Goal: Task Accomplishment & Management: Use online tool/utility

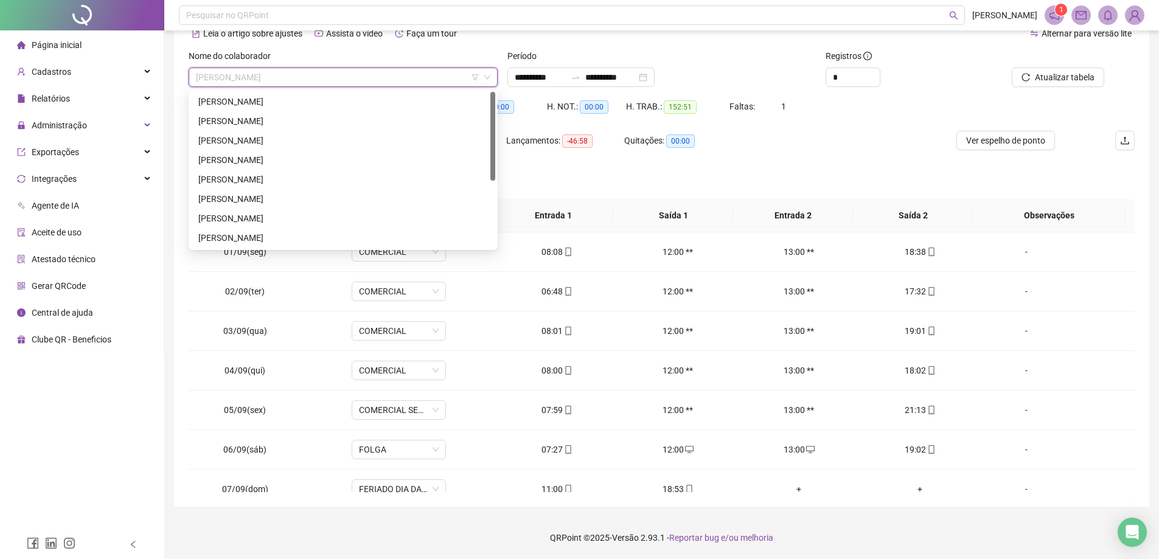
scroll to position [487, 0]
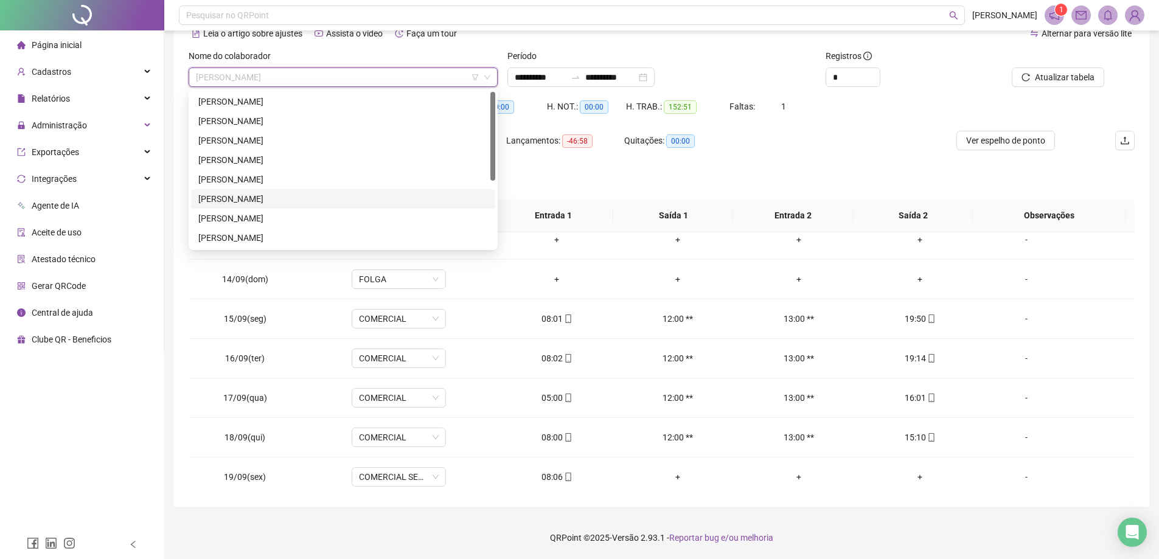
click at [246, 195] on div "[PERSON_NAME]" at bounding box center [343, 198] width 290 height 13
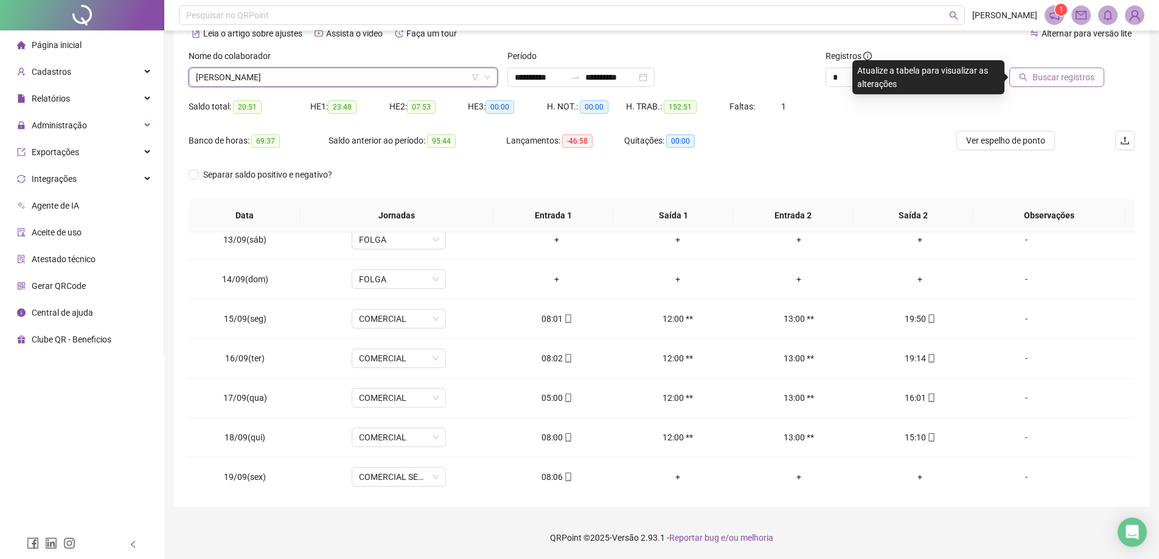
click at [1053, 79] on span "Buscar registros" at bounding box center [1064, 77] width 62 height 13
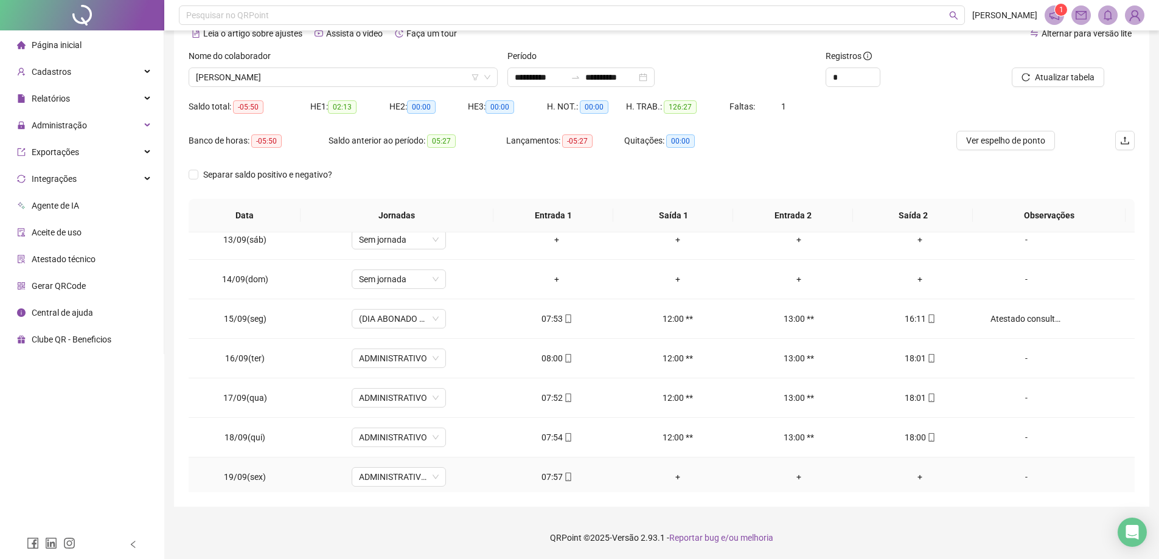
click at [669, 483] on div "+" at bounding box center [678, 476] width 102 height 13
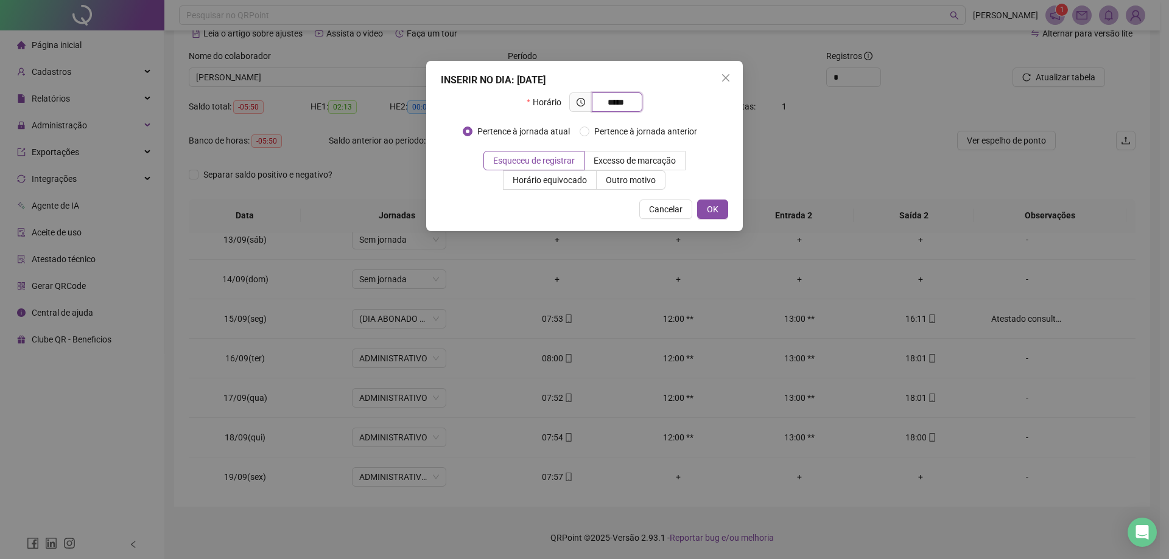
type input "*****"
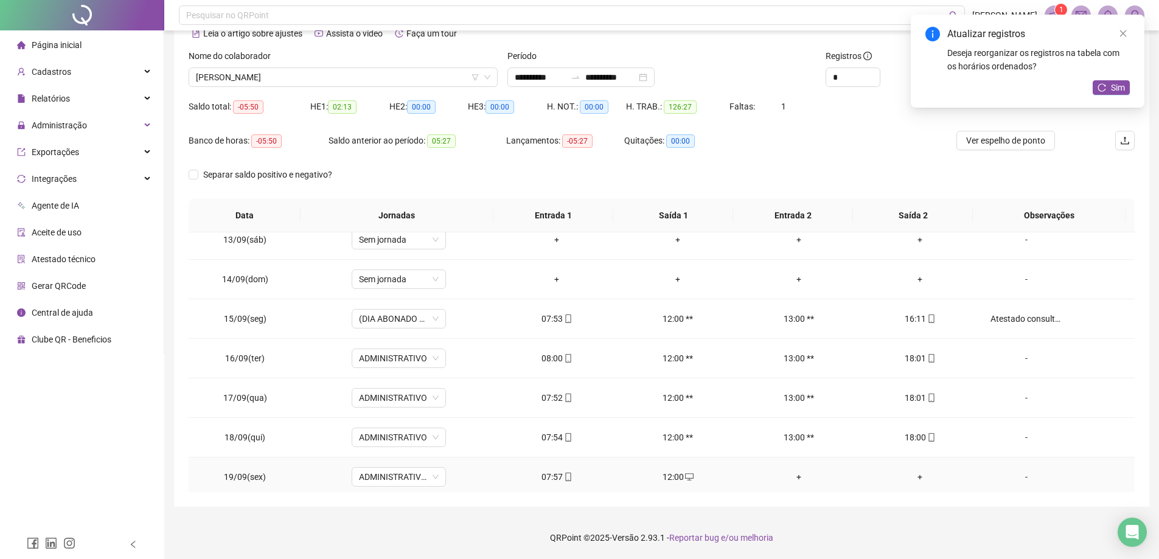
click at [797, 478] on div "+" at bounding box center [800, 476] width 102 height 13
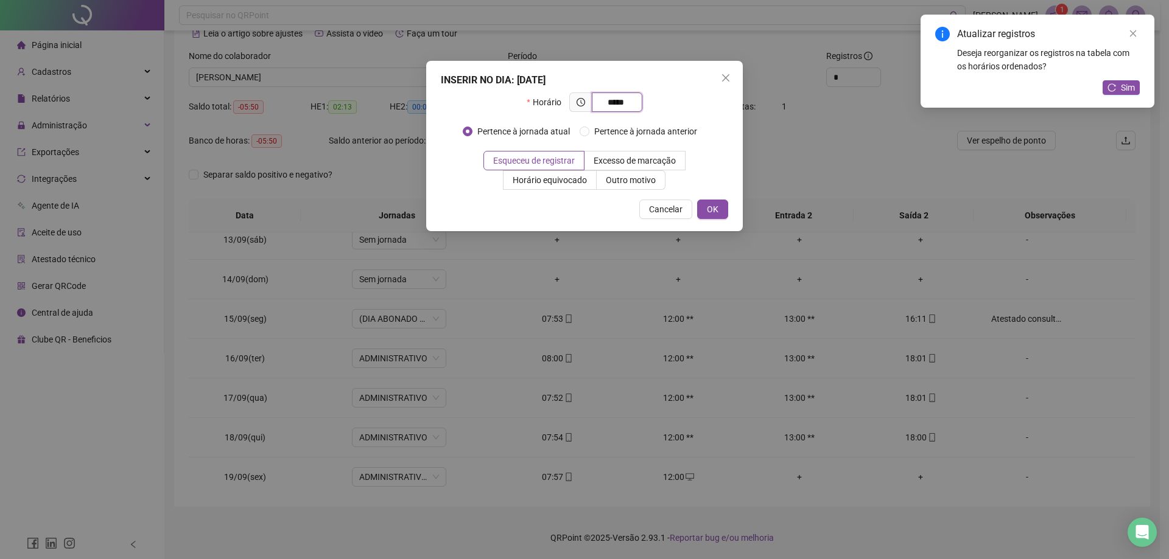
type input "*****"
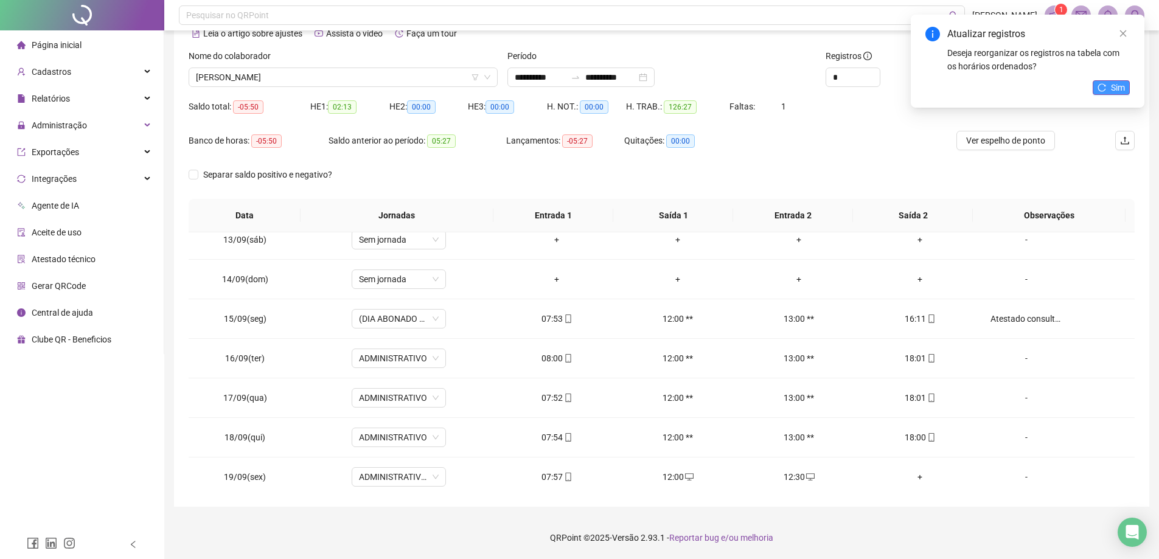
click at [1100, 86] on icon "reload" at bounding box center [1102, 87] width 9 height 9
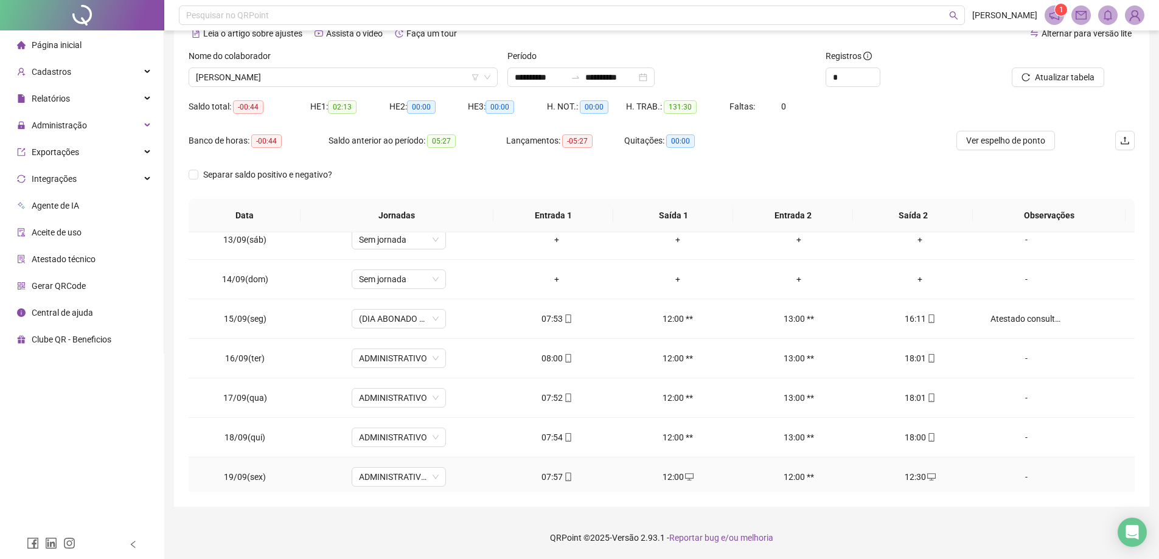
click at [1021, 473] on div "-" at bounding box center [1027, 476] width 72 height 13
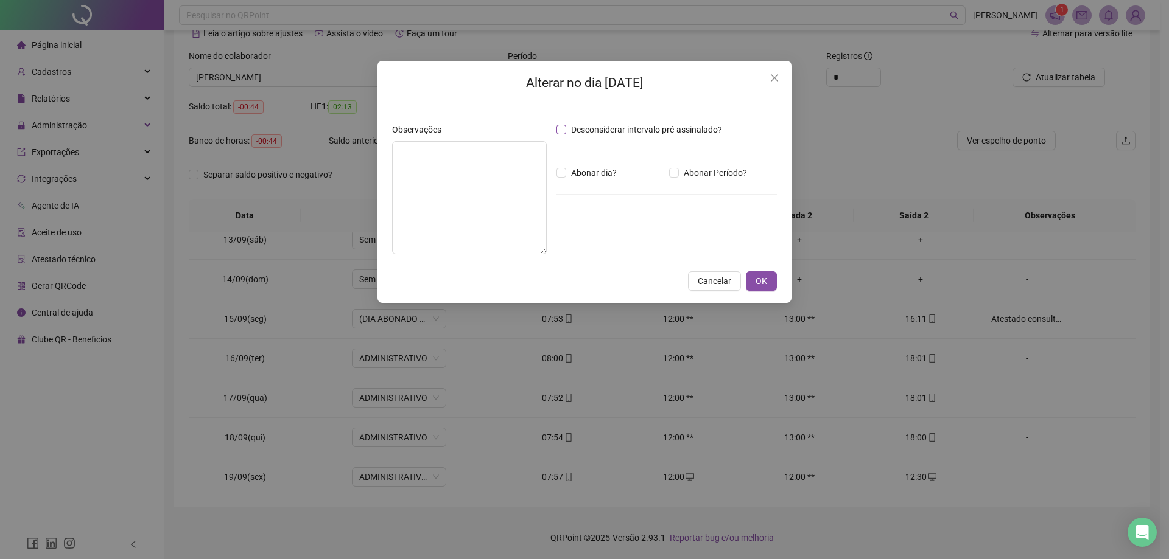
click at [648, 127] on span "Desconsiderar intervalo pré-assinalado?" at bounding box center [646, 129] width 161 height 13
click at [761, 285] on span "OK" at bounding box center [761, 280] width 12 height 13
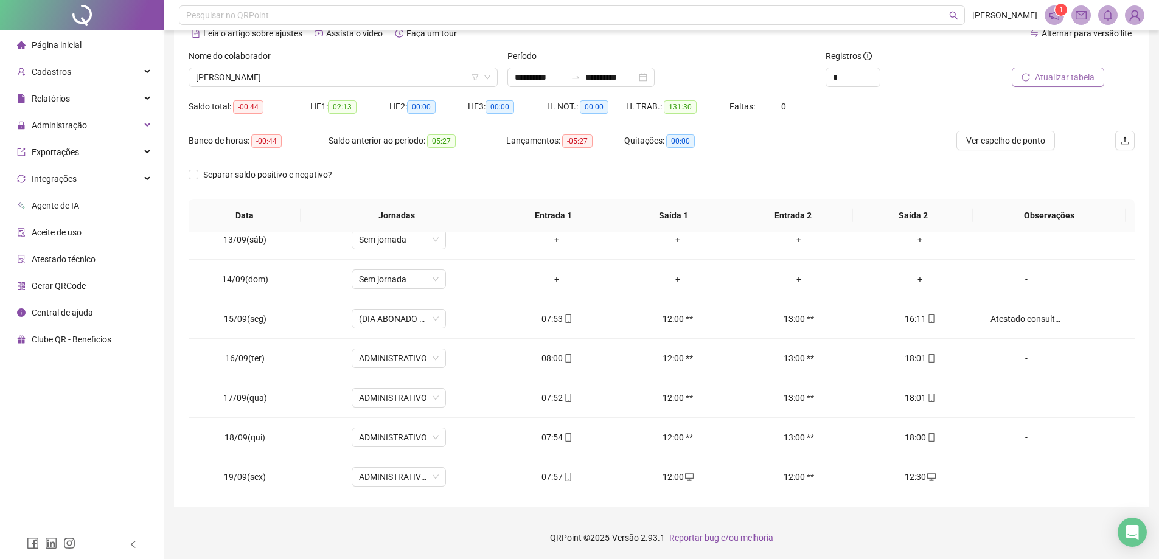
click at [1064, 81] on span "Atualizar tabela" at bounding box center [1065, 77] width 60 height 13
